Goal: Task Accomplishment & Management: Manage account settings

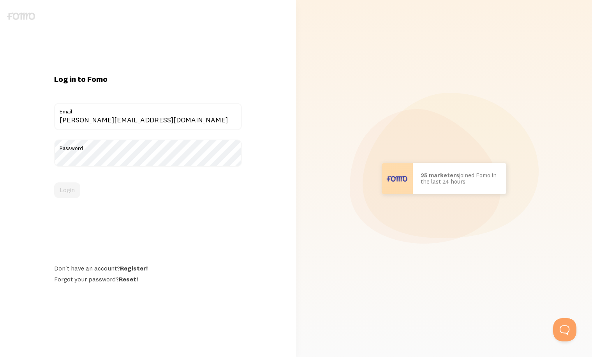
click at [66, 191] on div "Login" at bounding box center [148, 190] width 188 height 16
click at [67, 190] on div "Login" at bounding box center [148, 190] width 188 height 16
click at [67, 190] on button "Login" at bounding box center [67, 190] width 26 height 16
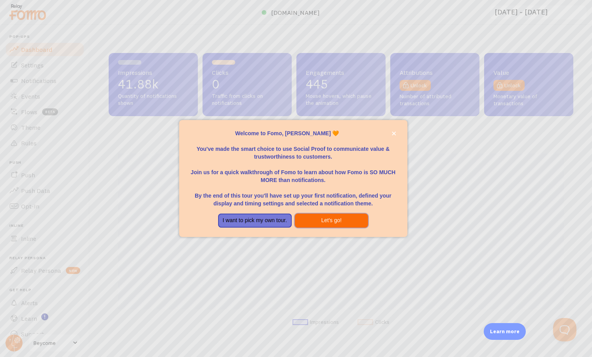
click at [327, 218] on button "Let's go!" at bounding box center [332, 220] width 74 height 14
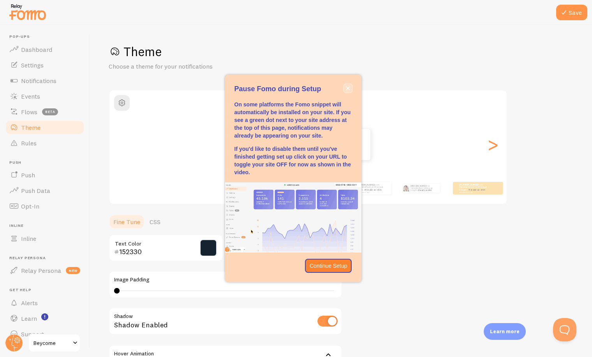
click at [348, 88] on icon "close," at bounding box center [348, 88] width 4 height 4
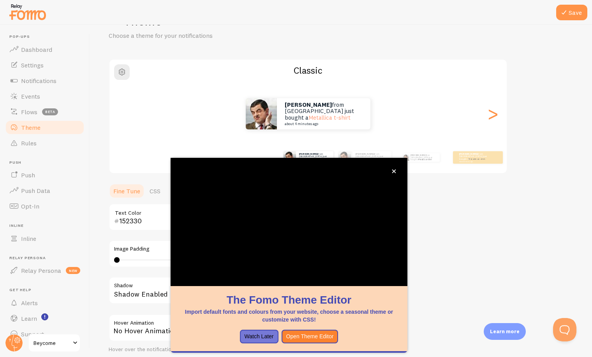
scroll to position [31, 0]
click at [55, 48] on link "Dashboard" at bounding box center [45, 50] width 80 height 16
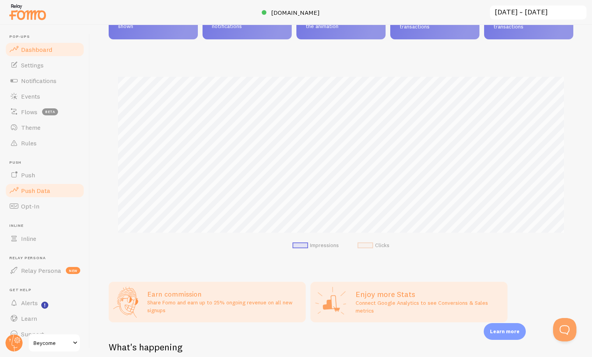
scroll to position [13, 0]
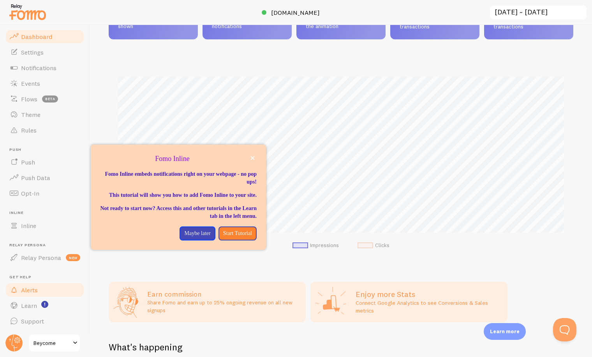
click at [33, 288] on span "Alerts" at bounding box center [29, 290] width 17 height 8
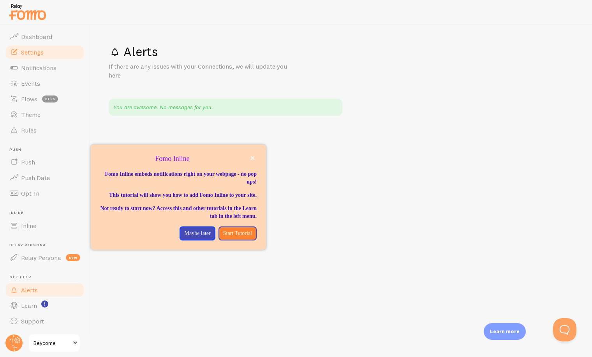
click at [44, 53] on span "Settings" at bounding box center [32, 52] width 23 height 8
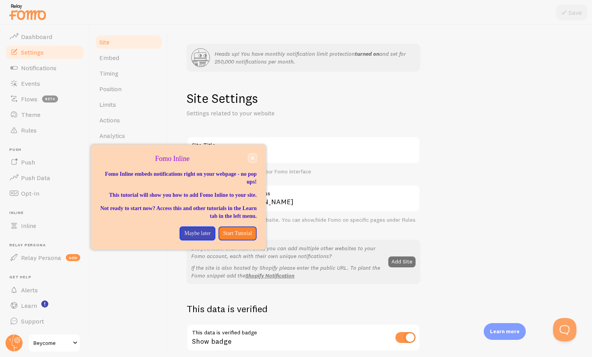
click at [252, 156] on button "close," at bounding box center [252, 158] width 8 height 8
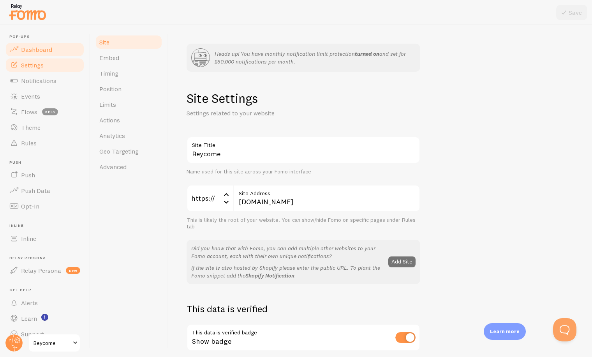
click at [40, 48] on span "Dashboard" at bounding box center [36, 50] width 31 height 8
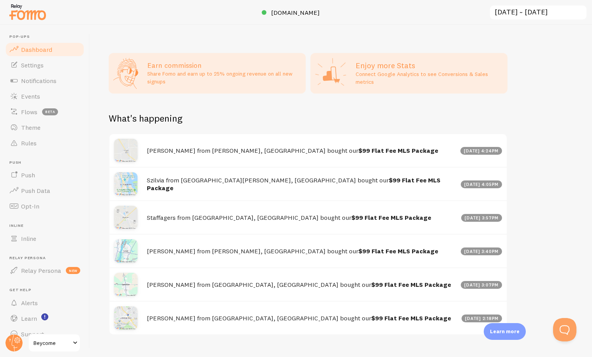
scroll to position [321, 0]
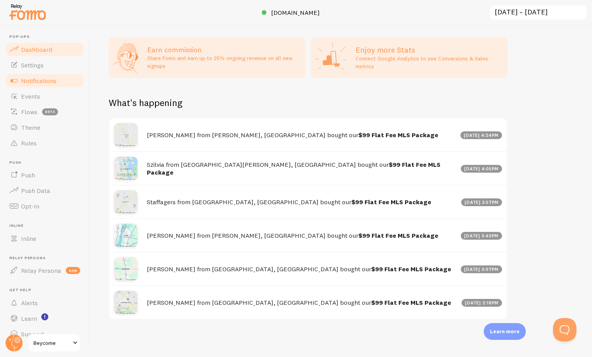
click at [43, 79] on span "Notifications" at bounding box center [38, 81] width 35 height 8
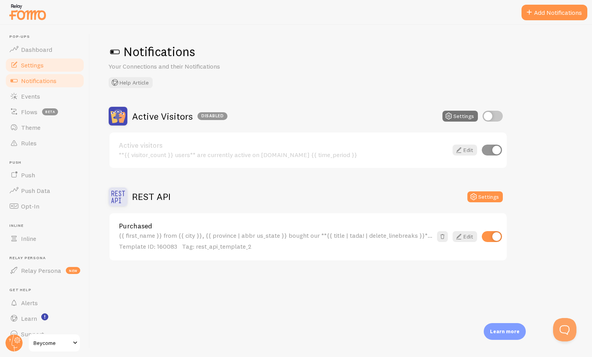
click at [43, 64] on span "Settings" at bounding box center [32, 65] width 23 height 8
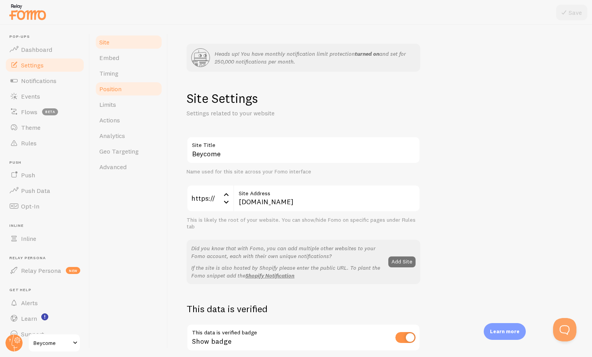
click at [111, 90] on span "Position" at bounding box center [110, 89] width 22 height 8
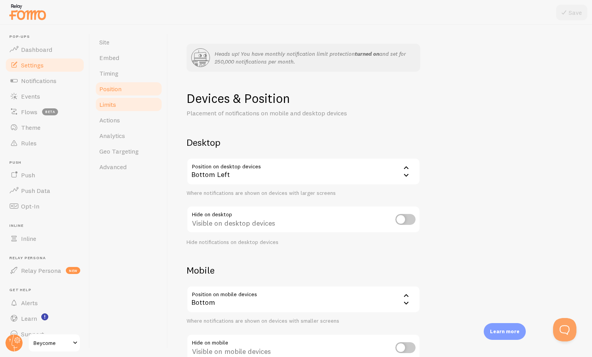
click at [111, 103] on span "Limits" at bounding box center [107, 104] width 17 height 8
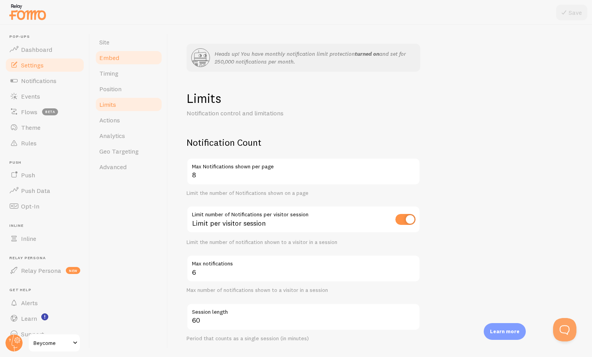
click at [116, 58] on span "Embed" at bounding box center [109, 58] width 20 height 8
